Goal: Information Seeking & Learning: Learn about a topic

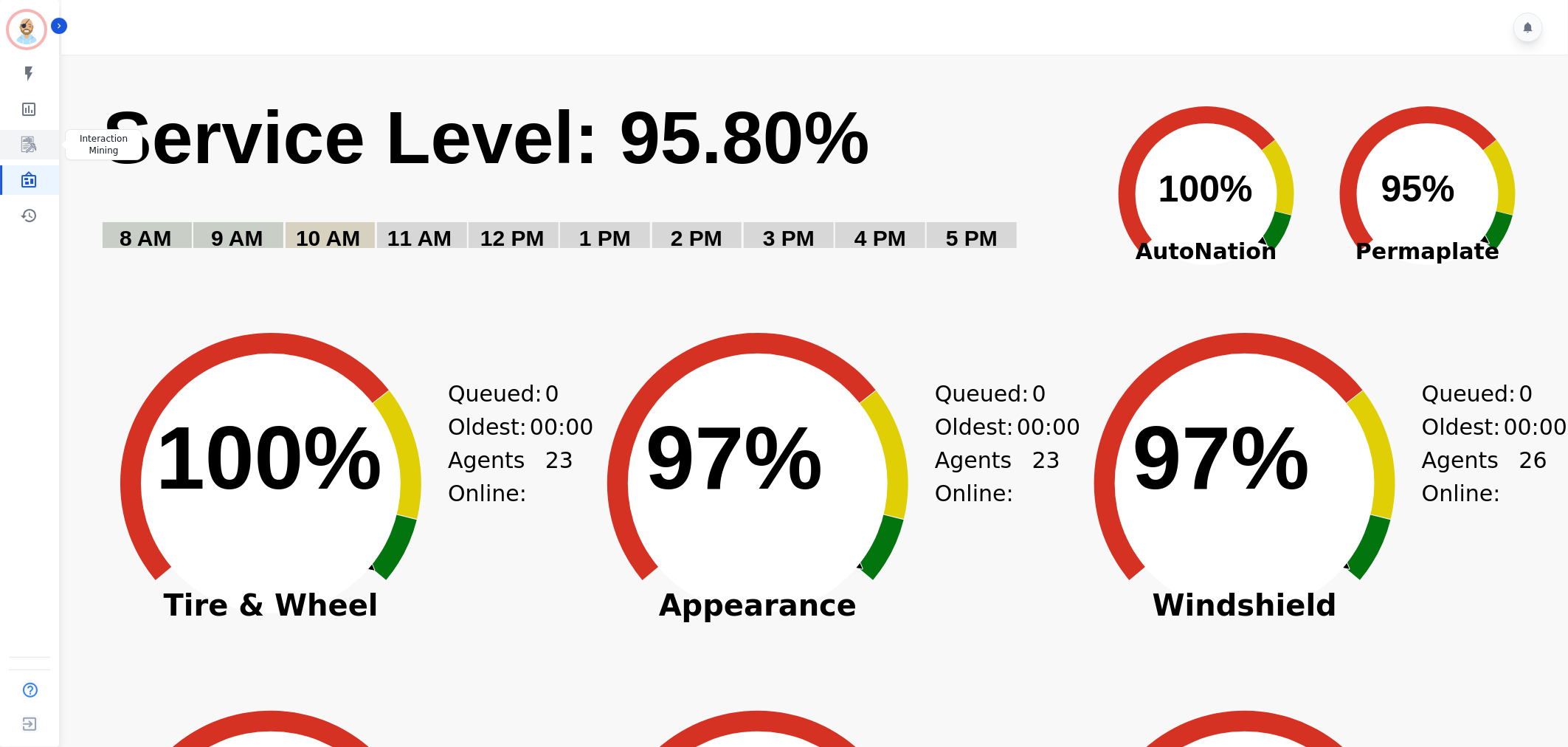
click at [27, 150] on icon "Sidebar" at bounding box center [30, 145] width 12 height 14
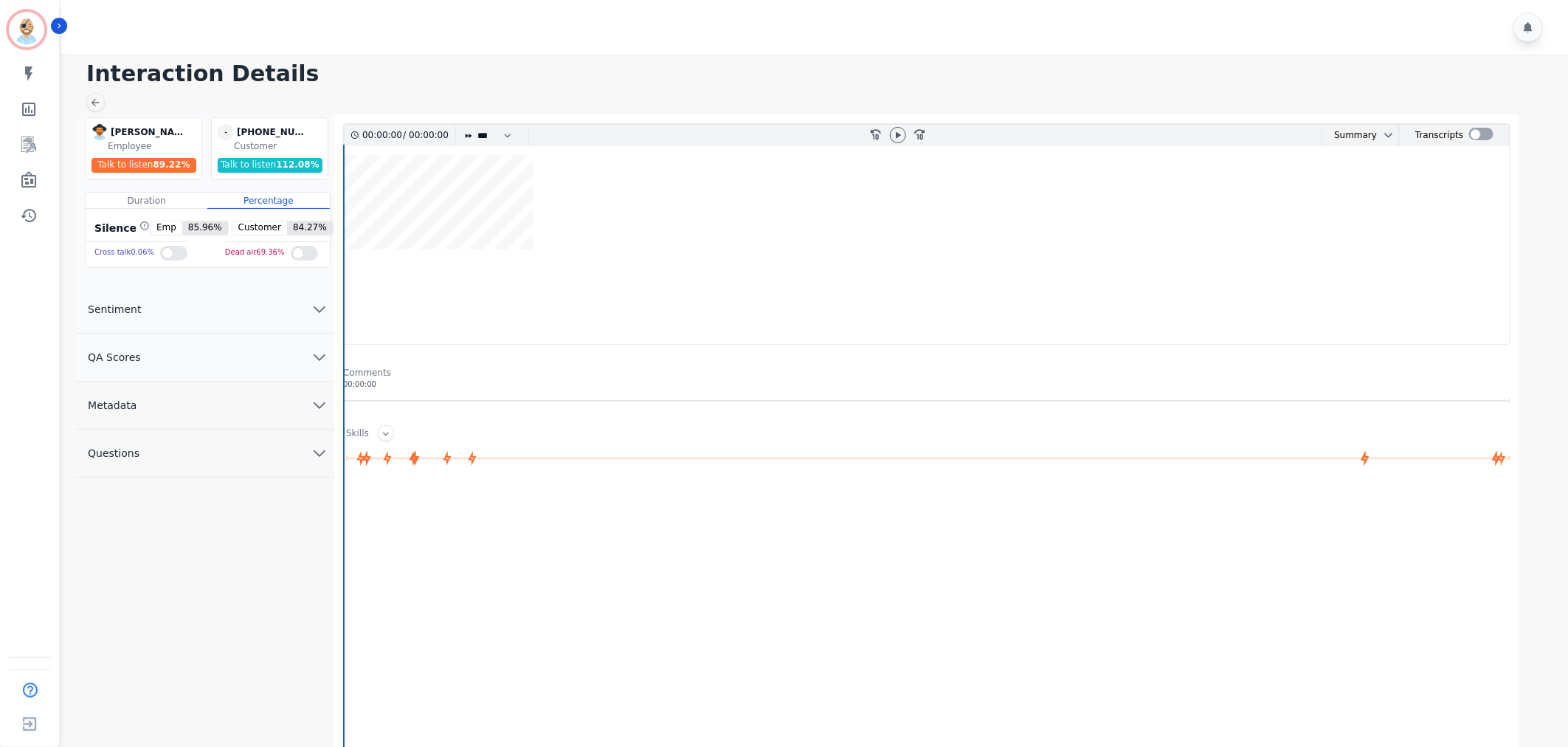
click at [208, 351] on button "QA Scores" at bounding box center [205, 358] width 258 height 48
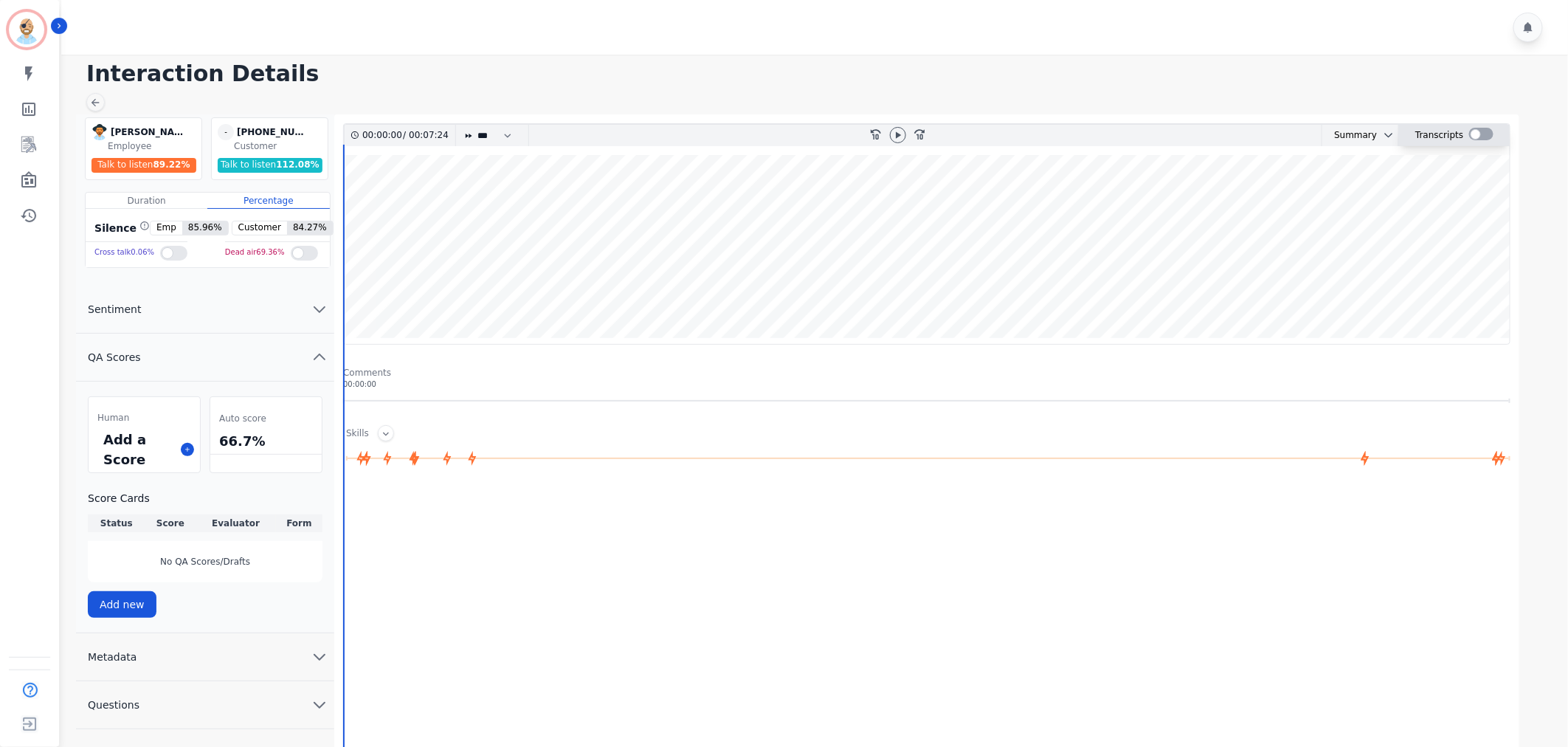
click at [1478, 137] on div at bounding box center [1481, 134] width 24 height 12
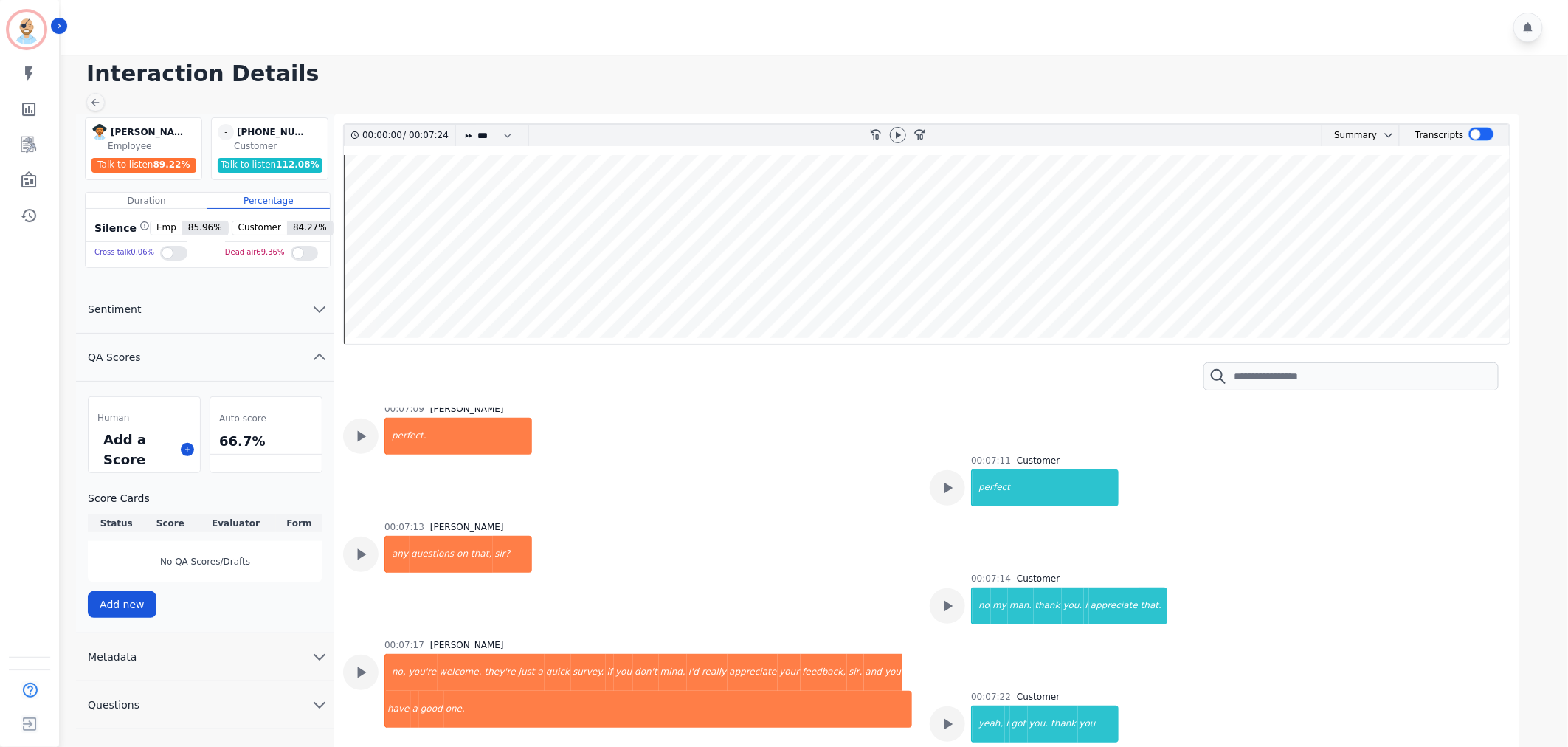
scroll to position [4536, 0]
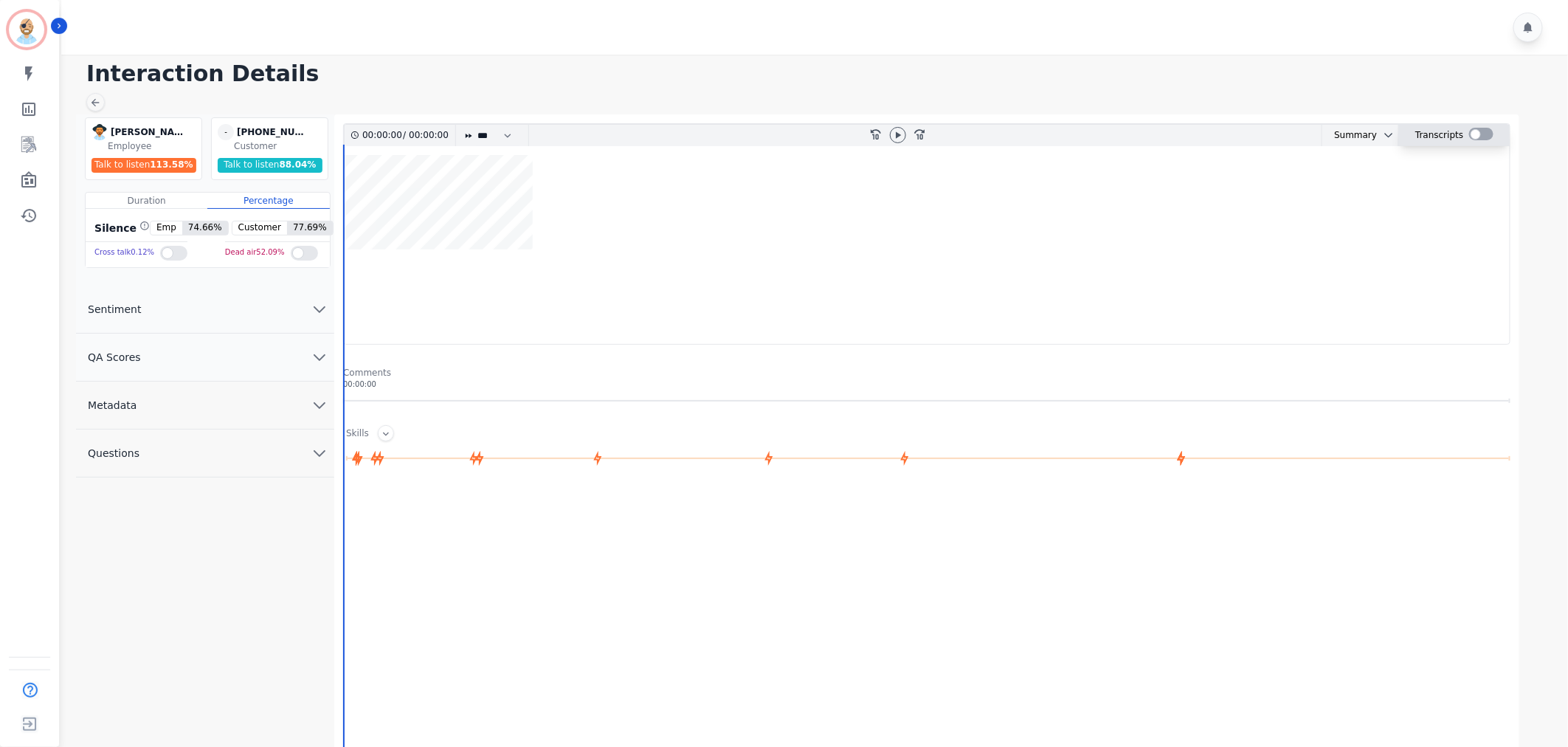
click at [1474, 135] on div at bounding box center [1481, 134] width 24 height 12
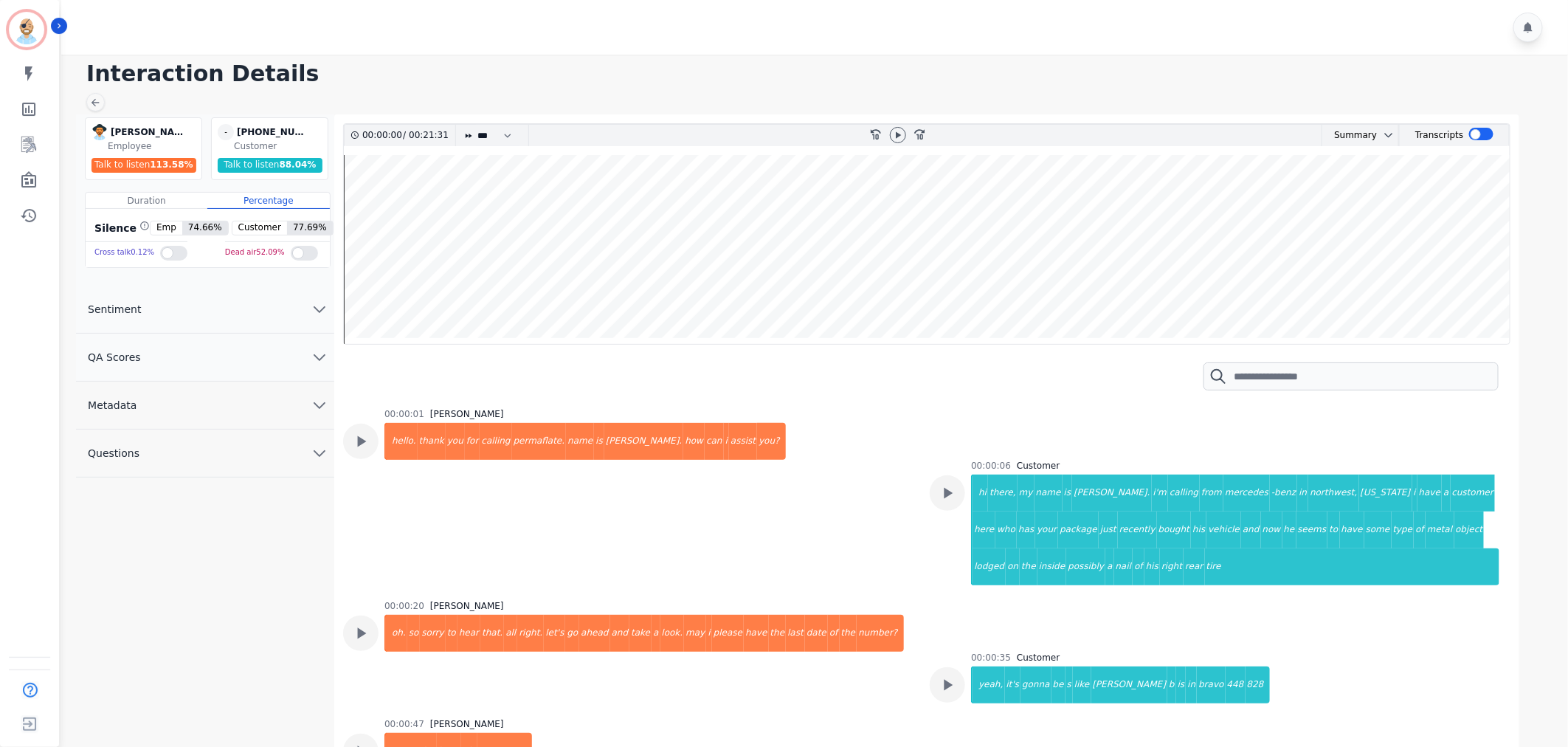
scroll to position [9813, 0]
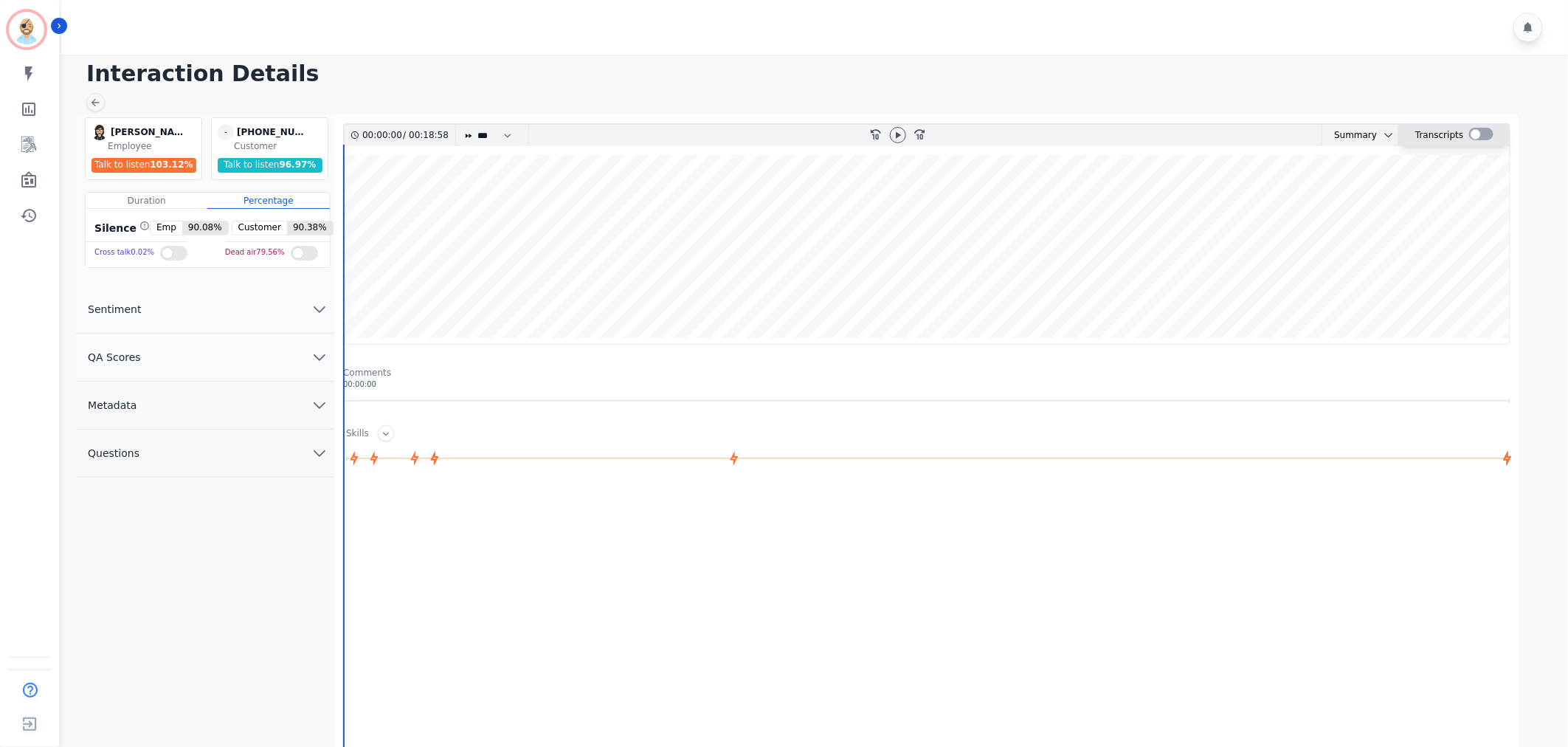
click at [1478, 138] on div at bounding box center [1481, 134] width 24 height 12
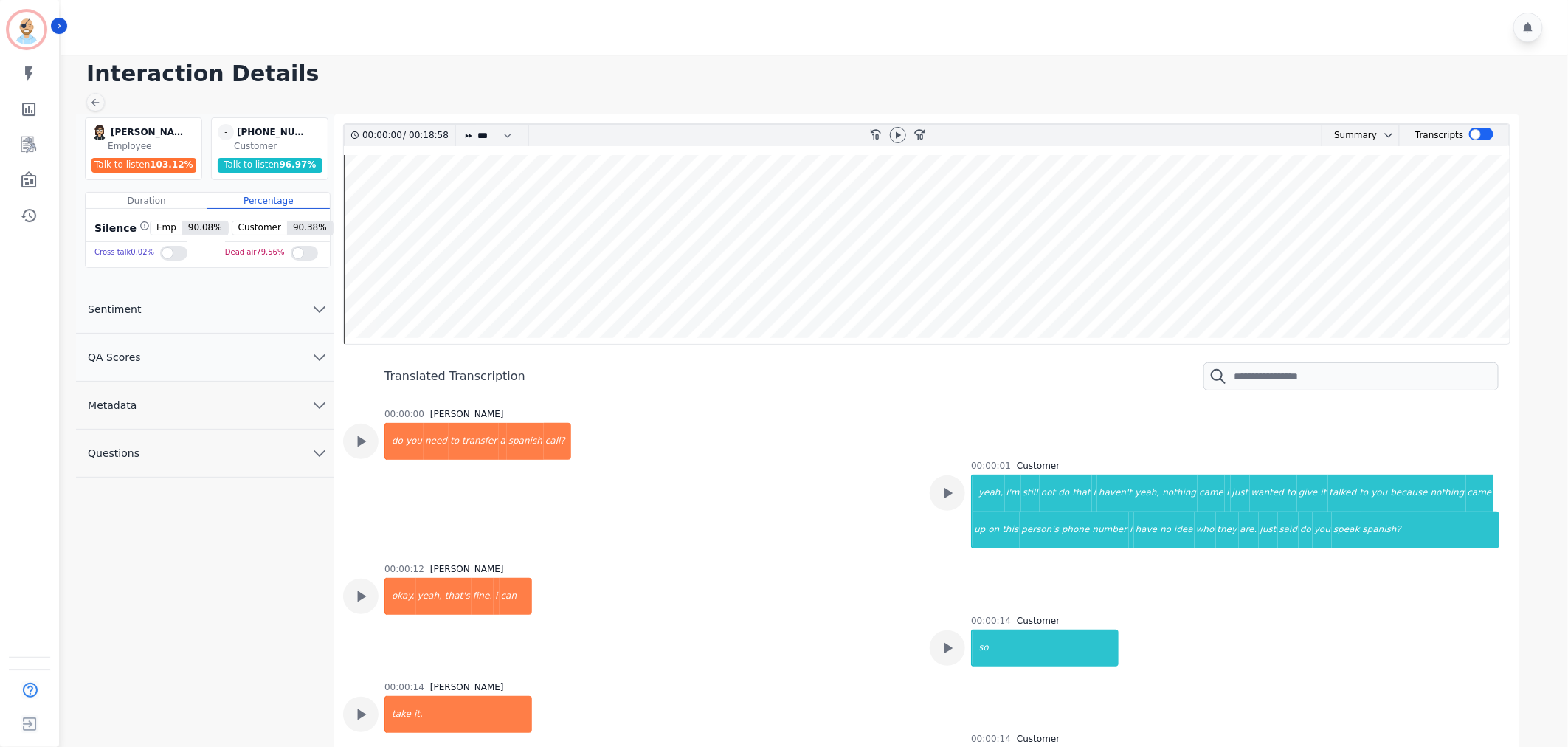
click at [288, 561] on div "[PERSON_NAME] [PERSON_NAME] Employee Talk to listen 103.12 % - [PHONE_NUMBER] u…" at bounding box center [205, 466] width 258 height 704
click at [740, 454] on div "00:00:00 [PERSON_NAME] do you need to transfer a spanish call?" at bounding box center [627, 477] width 569 height 137
click at [701, 424] on div "00:00:00 [PERSON_NAME] do you need to transfer a spanish call?" at bounding box center [627, 477] width 569 height 137
click at [697, 453] on div "00:00:00 [PERSON_NAME] do you need to transfer a spanish call?" at bounding box center [627, 477] width 569 height 137
click at [188, 524] on div "[PERSON_NAME] [PERSON_NAME] Employee Talk to listen 103.12 % - [PHONE_NUMBER] u…" at bounding box center [205, 466] width 258 height 704
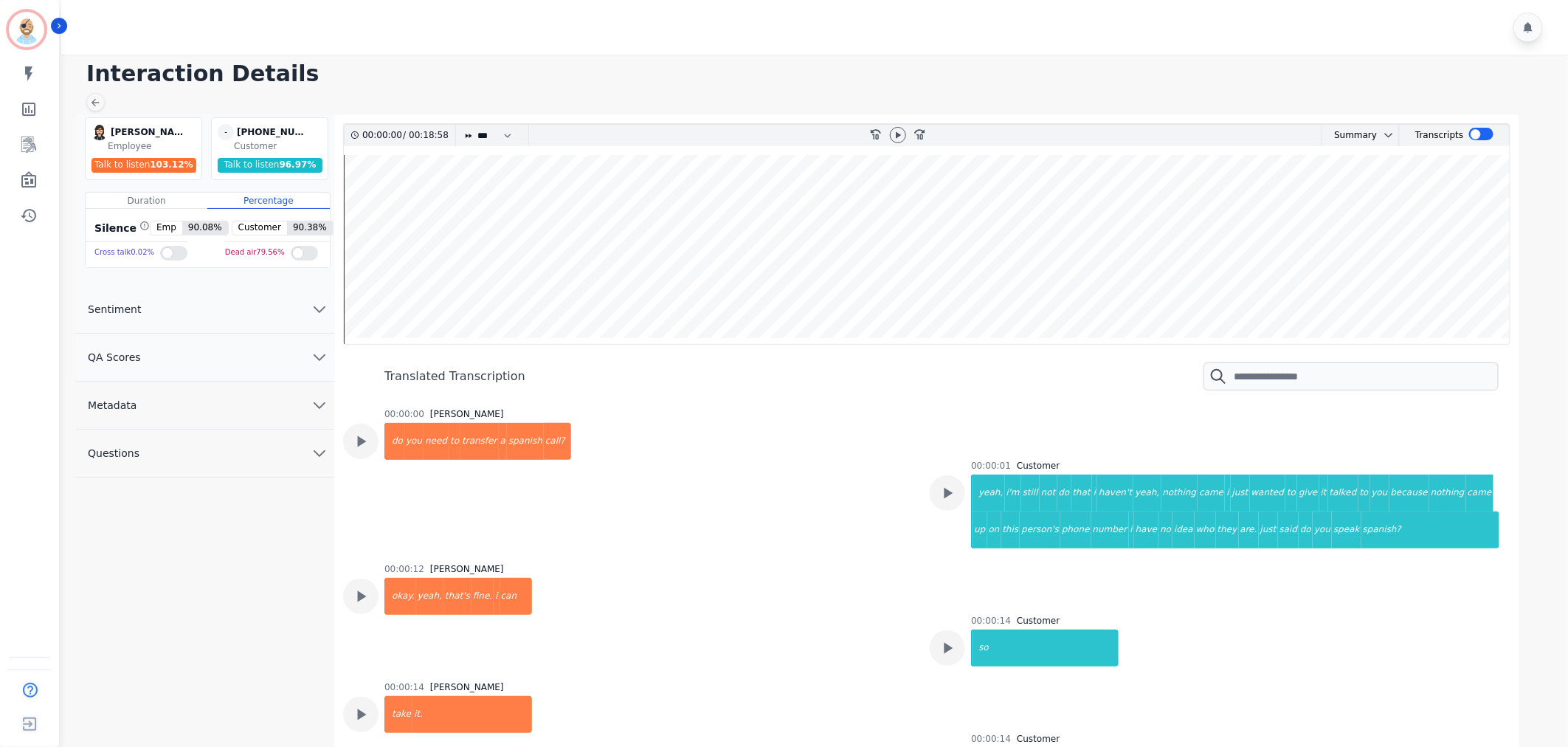
click at [809, 517] on div "00:00:00 [PERSON_NAME] do you need to transfer a spanish call?" at bounding box center [627, 477] width 569 height 137
click at [739, 466] on div "00:00:00 [PERSON_NAME] do you need to transfer a spanish call?" at bounding box center [627, 477] width 569 height 137
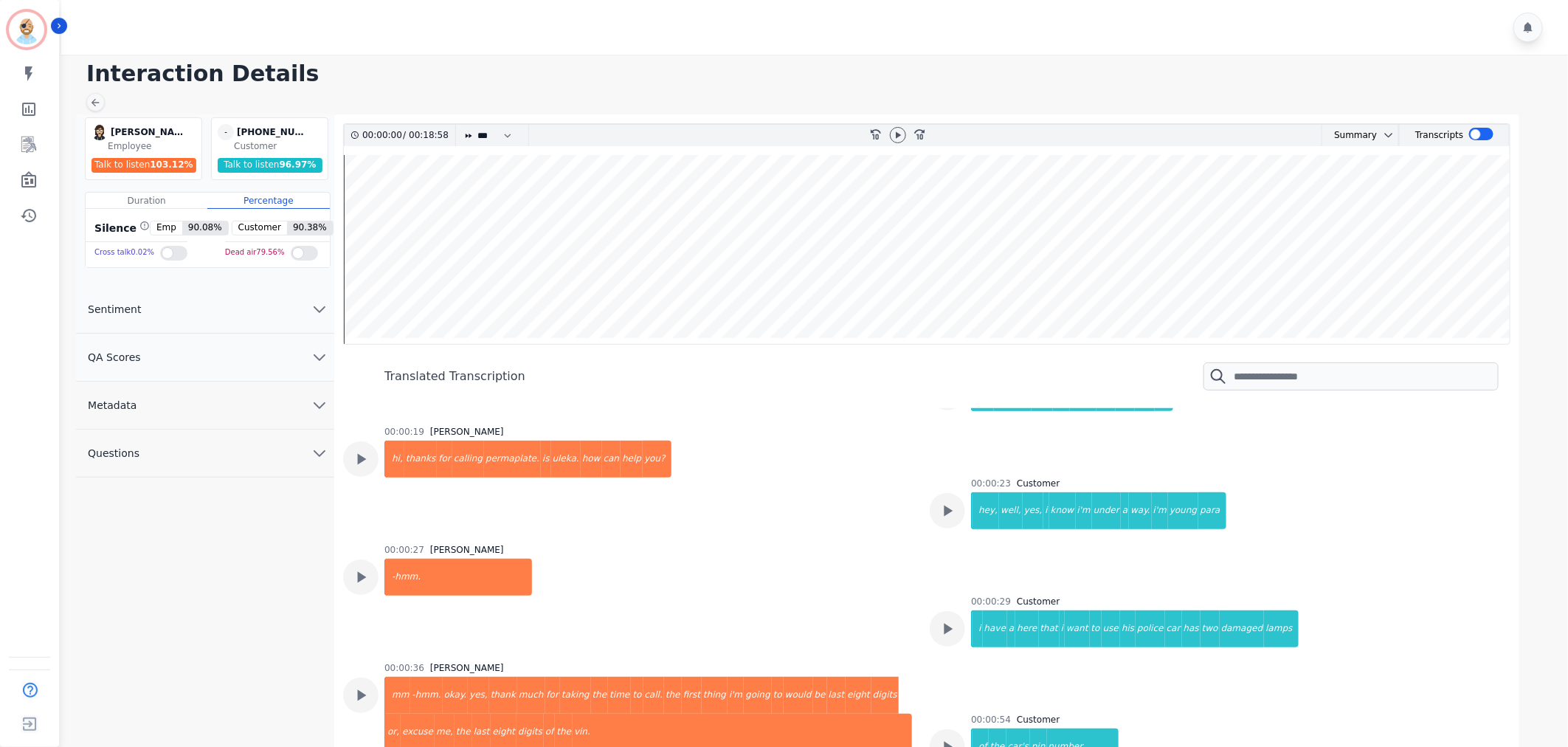
scroll to position [574, 0]
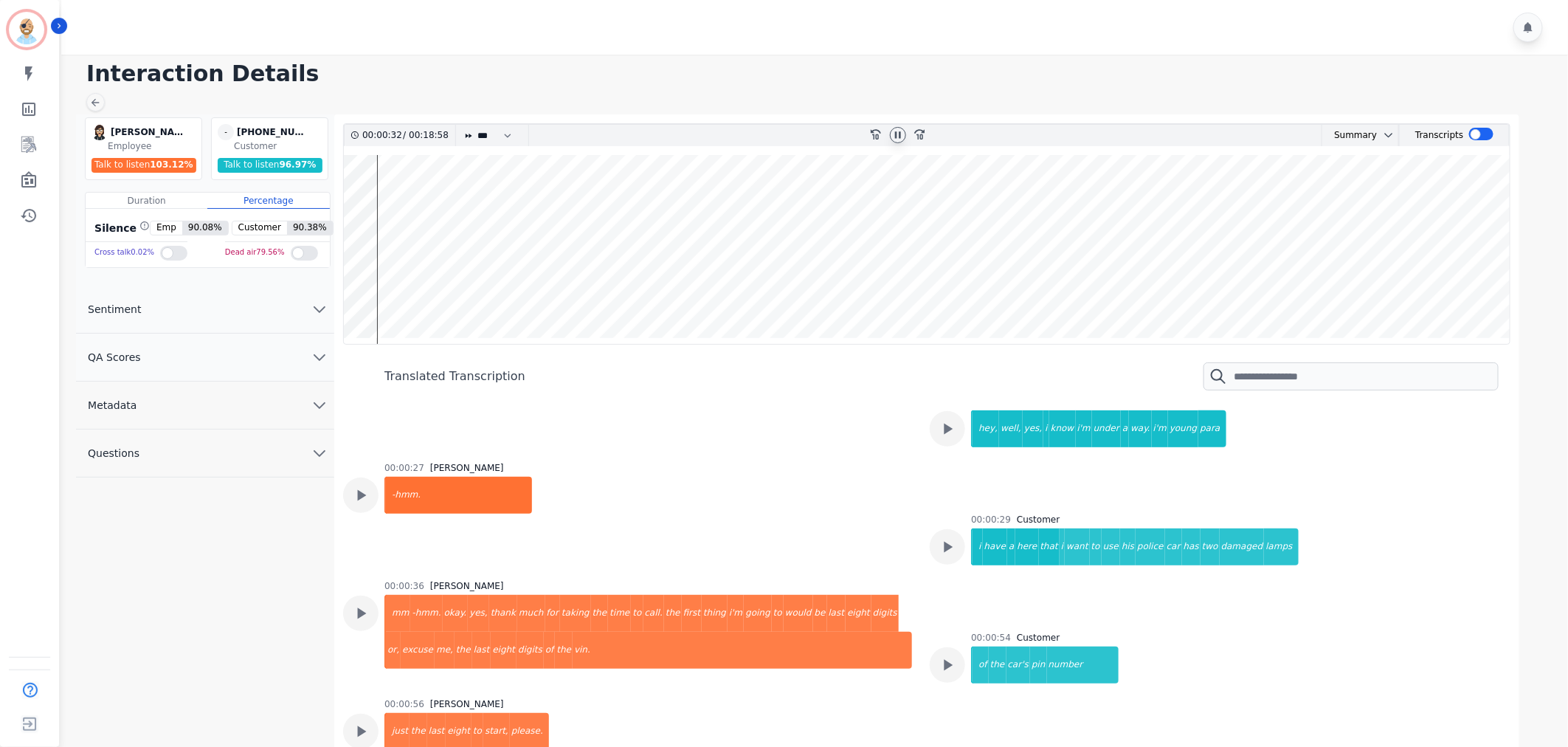
click at [898, 135] on icon at bounding box center [897, 135] width 12 height 12
click at [850, 496] on div "00:00:27 [PERSON_NAME] -hmm." at bounding box center [627, 512] width 569 height 100
click at [896, 135] on icon at bounding box center [897, 135] width 5 height 7
click at [896, 135] on icon at bounding box center [898, 135] width 6 height 7
click at [777, 487] on div "00:00:27 [PERSON_NAME] -hmm." at bounding box center [627, 512] width 569 height 100
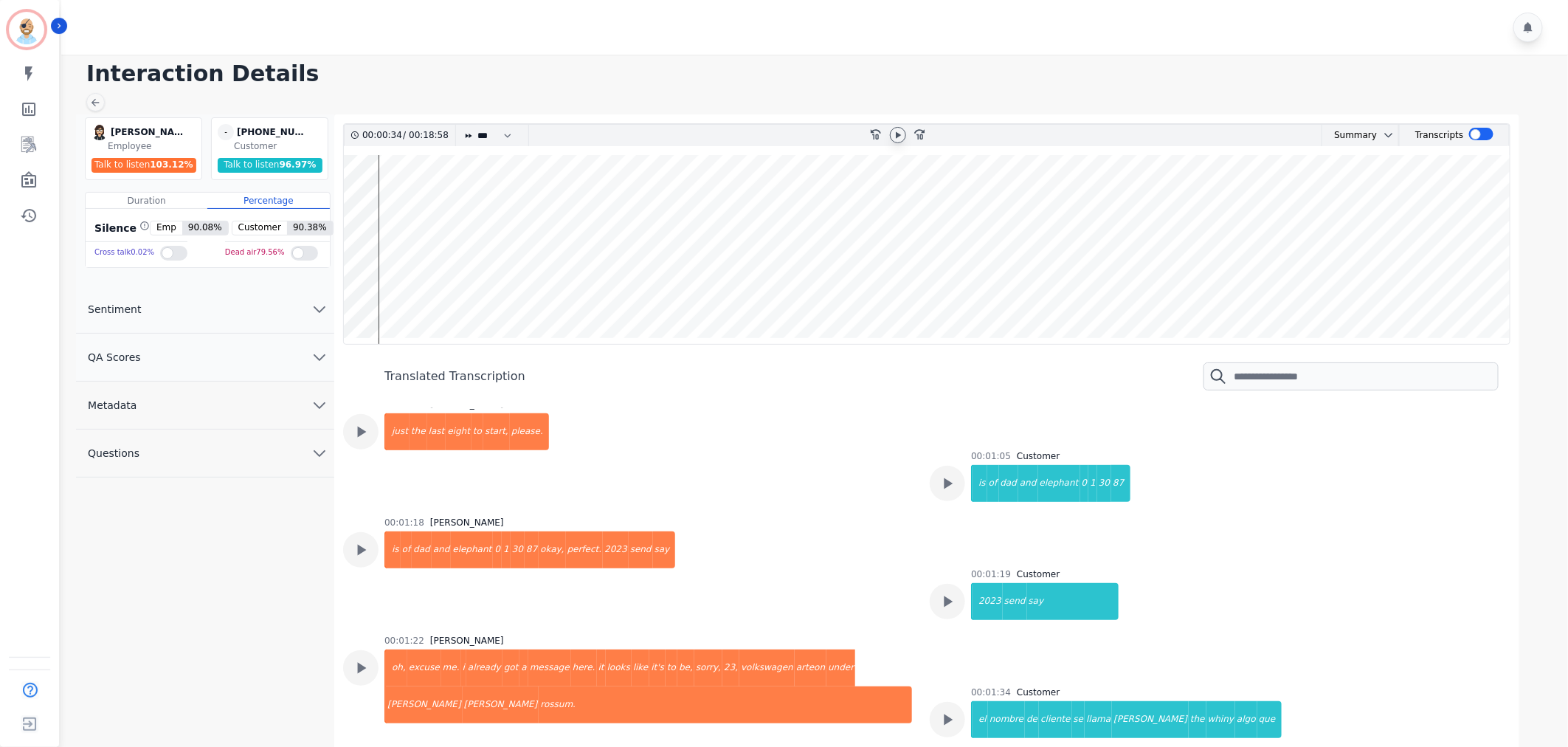
scroll to position [902, 0]
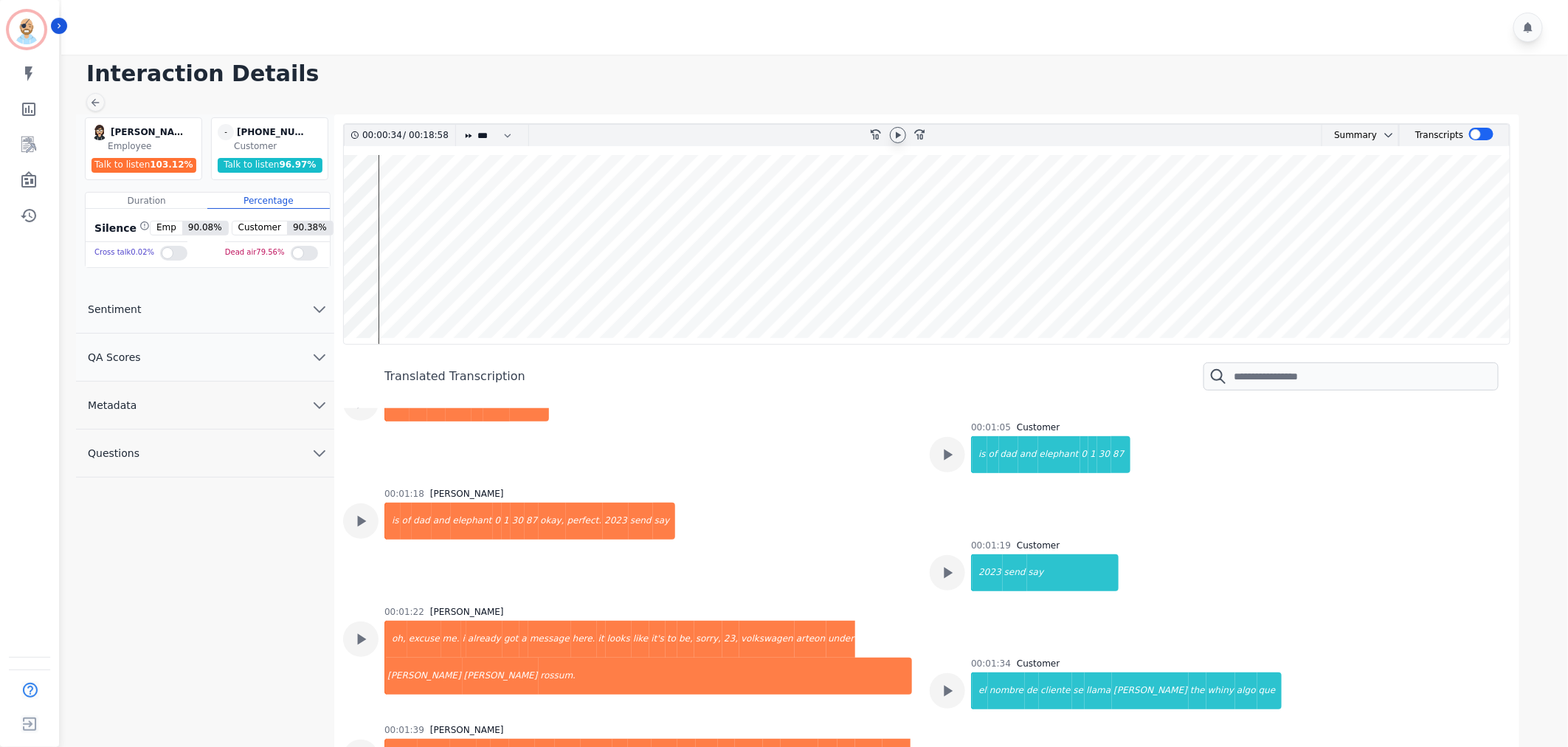
click at [849, 510] on div "00:01:18 [PERSON_NAME] is of dad and elephant 0 1 30 87 okay, perfect. 2023 sen…" at bounding box center [627, 538] width 569 height 100
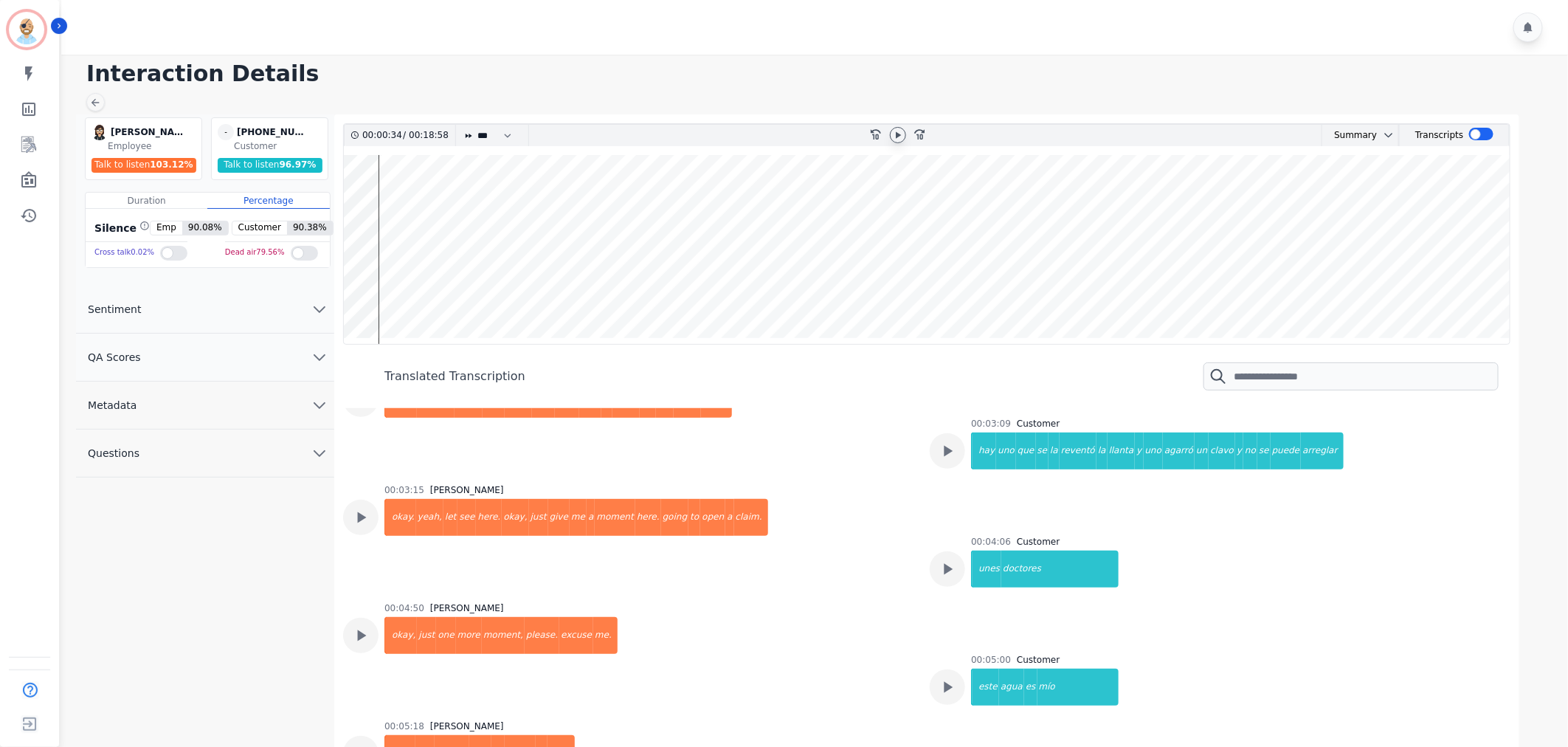
scroll to position [1805, 0]
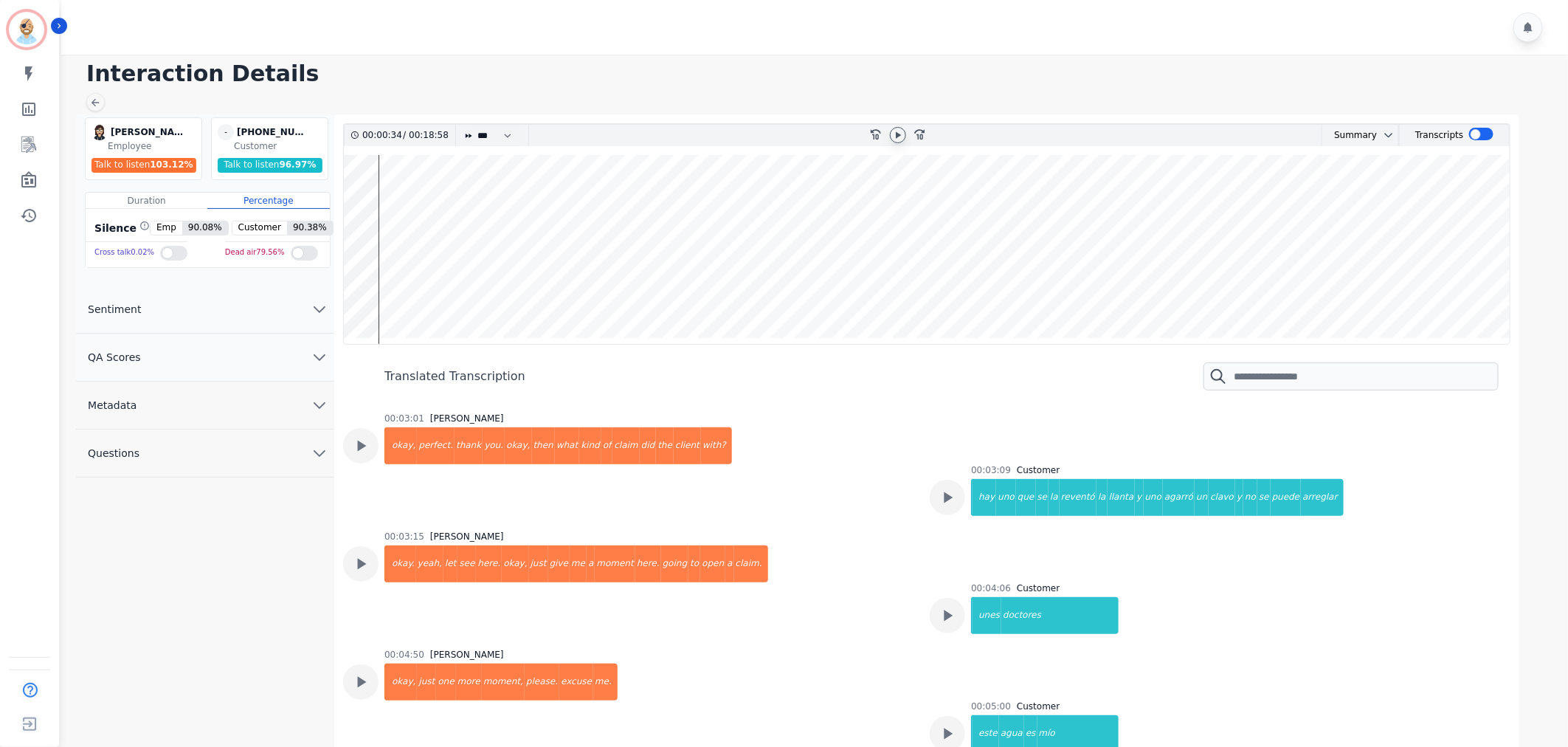
click at [775, 566] on div "00:03:15 [PERSON_NAME]. yeah, let see here. okay, just give me a moment here. g…" at bounding box center [627, 581] width 569 height 100
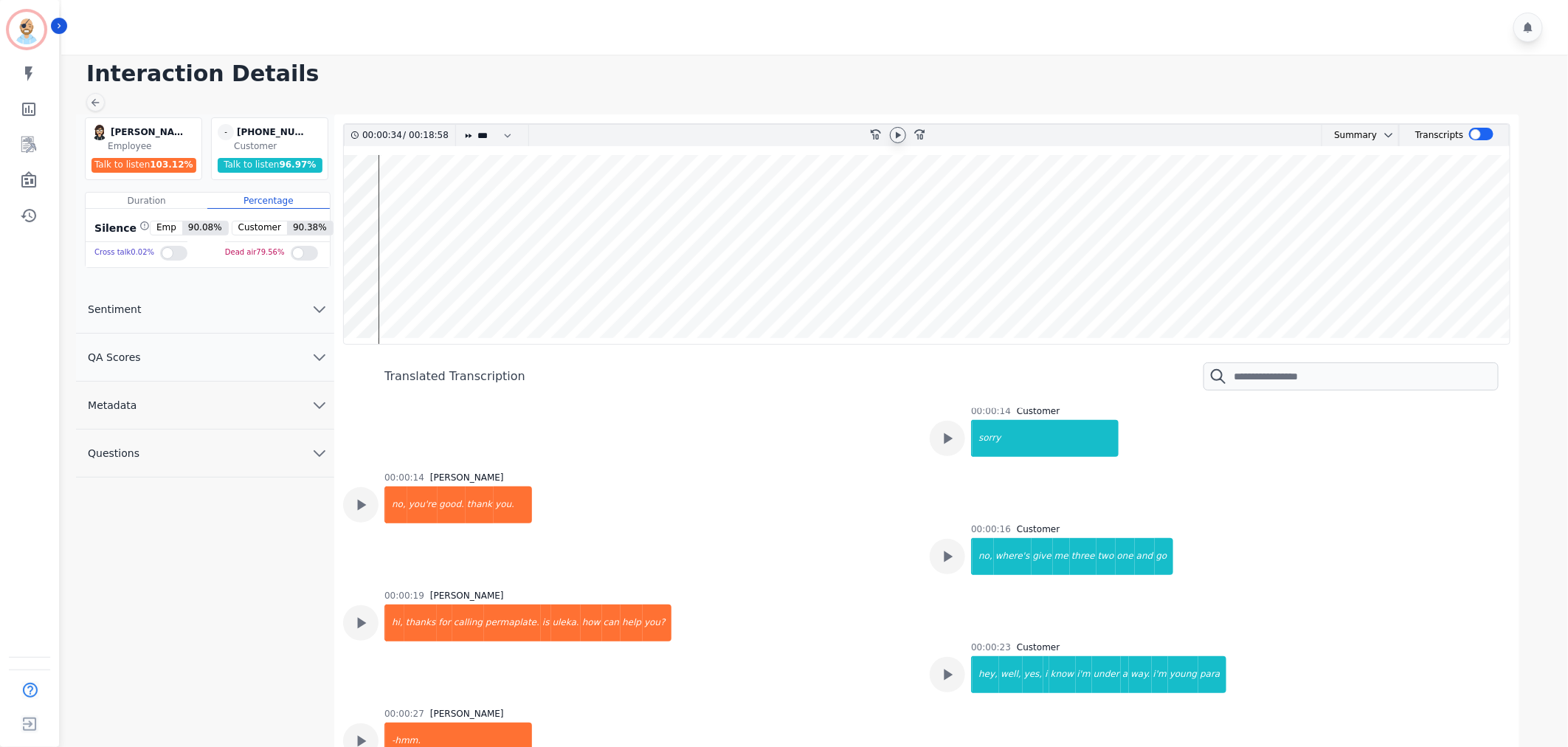
scroll to position [0, 0]
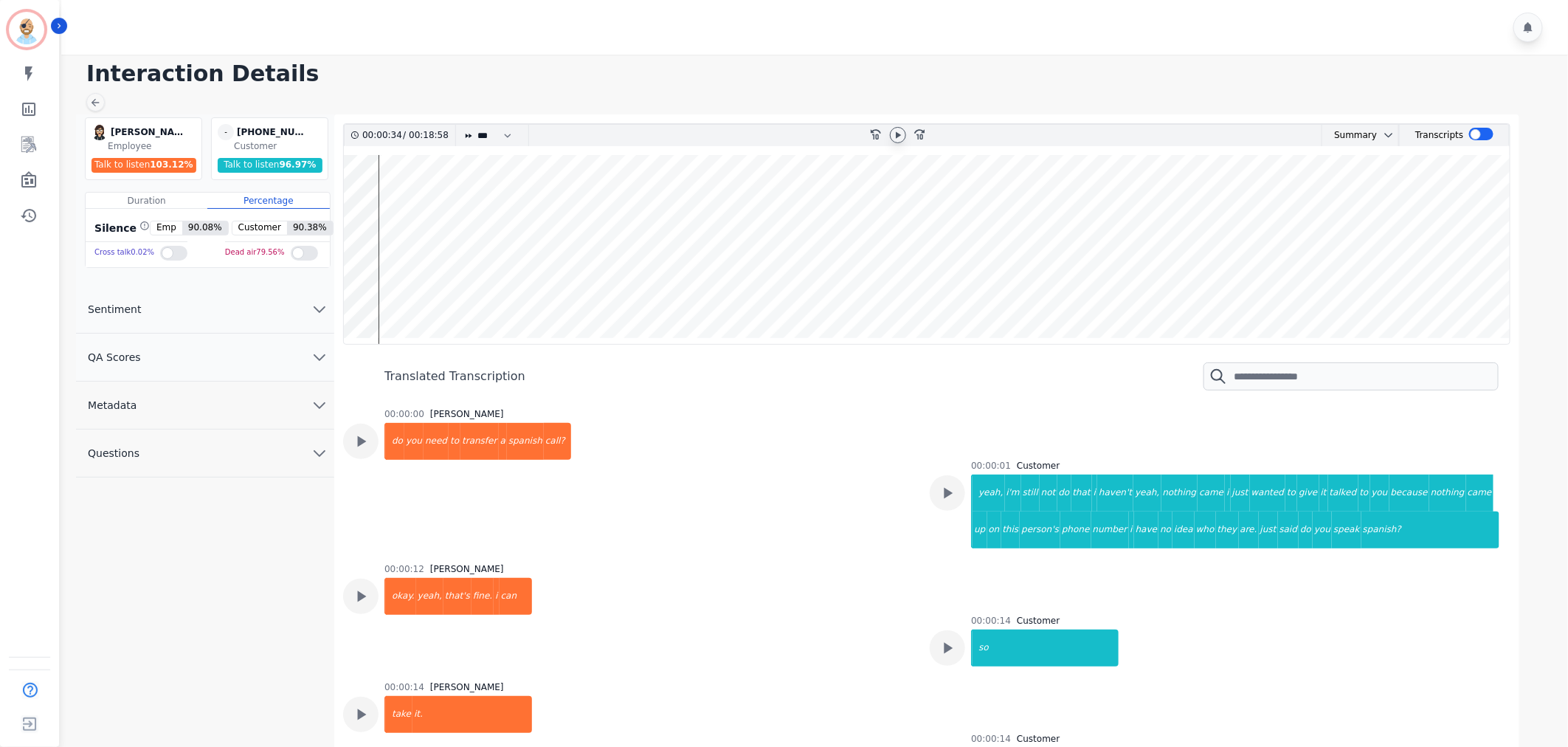
click at [764, 505] on div "00:00:00 [PERSON_NAME] do you need to transfer a spanish call?" at bounding box center [627, 477] width 569 height 137
click at [537, 33] on div at bounding box center [817, 27] width 1511 height 55
click at [766, 479] on div "00:00:00 [PERSON_NAME] do you need to transfer a spanish call?" at bounding box center [627, 477] width 569 height 137
click at [237, 523] on div "[PERSON_NAME] [PERSON_NAME] Employee Talk to listen 103.12 % - [PHONE_NUMBER] u…" at bounding box center [205, 466] width 258 height 704
click at [204, 552] on div "[PERSON_NAME] [PERSON_NAME] Employee Talk to listen 103.12 % - [PHONE_NUMBER] u…" at bounding box center [205, 466] width 258 height 704
